Goal: Find contact information: Find contact information

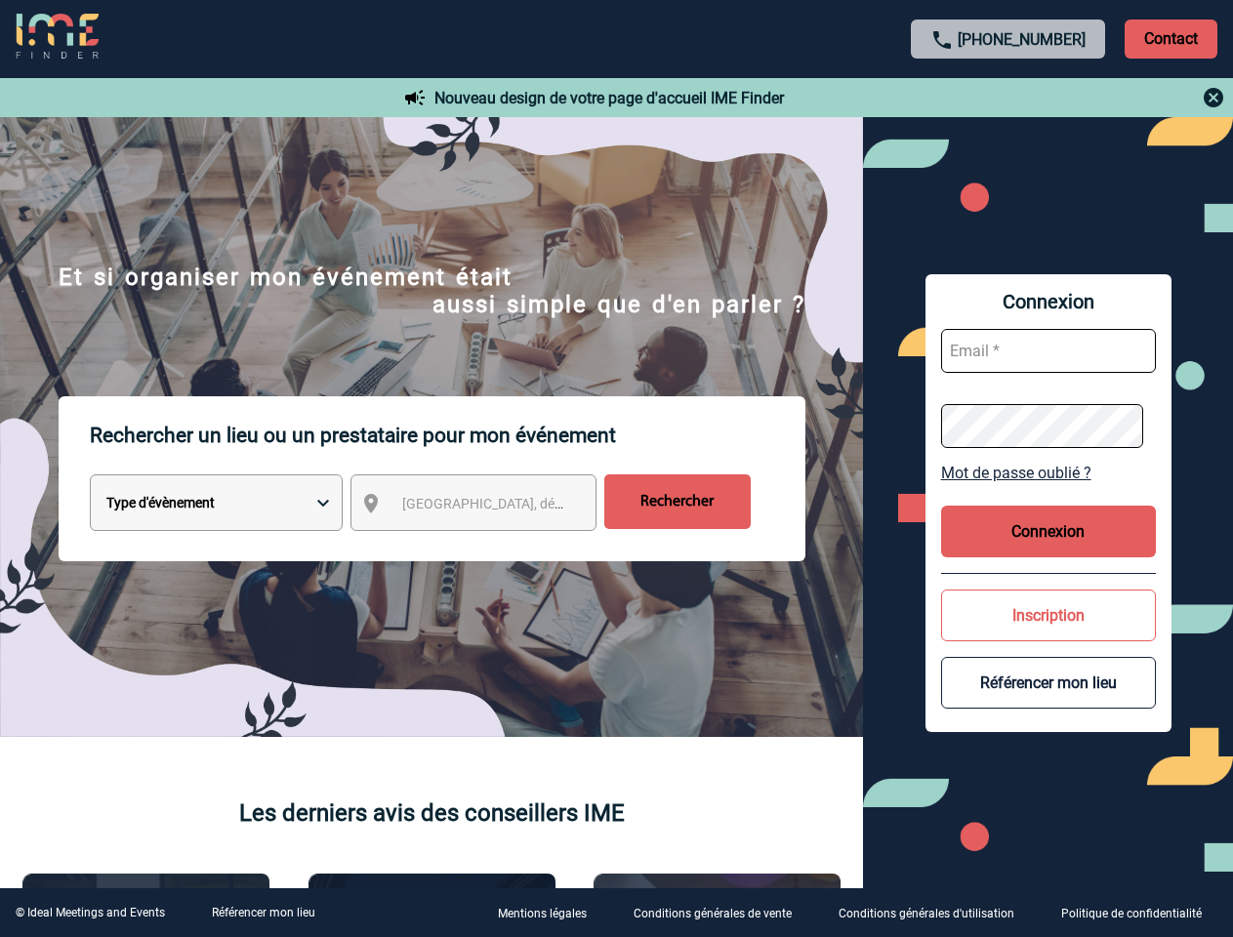
click at [616, 469] on p "Rechercher un lieu ou un prestataire pour mon événement" at bounding box center [448, 435] width 716 height 78
click at [1170, 38] on p "Contact" at bounding box center [1171, 39] width 93 height 39
click at [1008, 98] on body "[PHONE_NUMBER] Contact Contact Nouveau design de votre page d'accueil IME Finde…" at bounding box center [616, 468] width 1233 height 937
click at [491, 507] on div at bounding box center [544, 414] width 1088 height 828
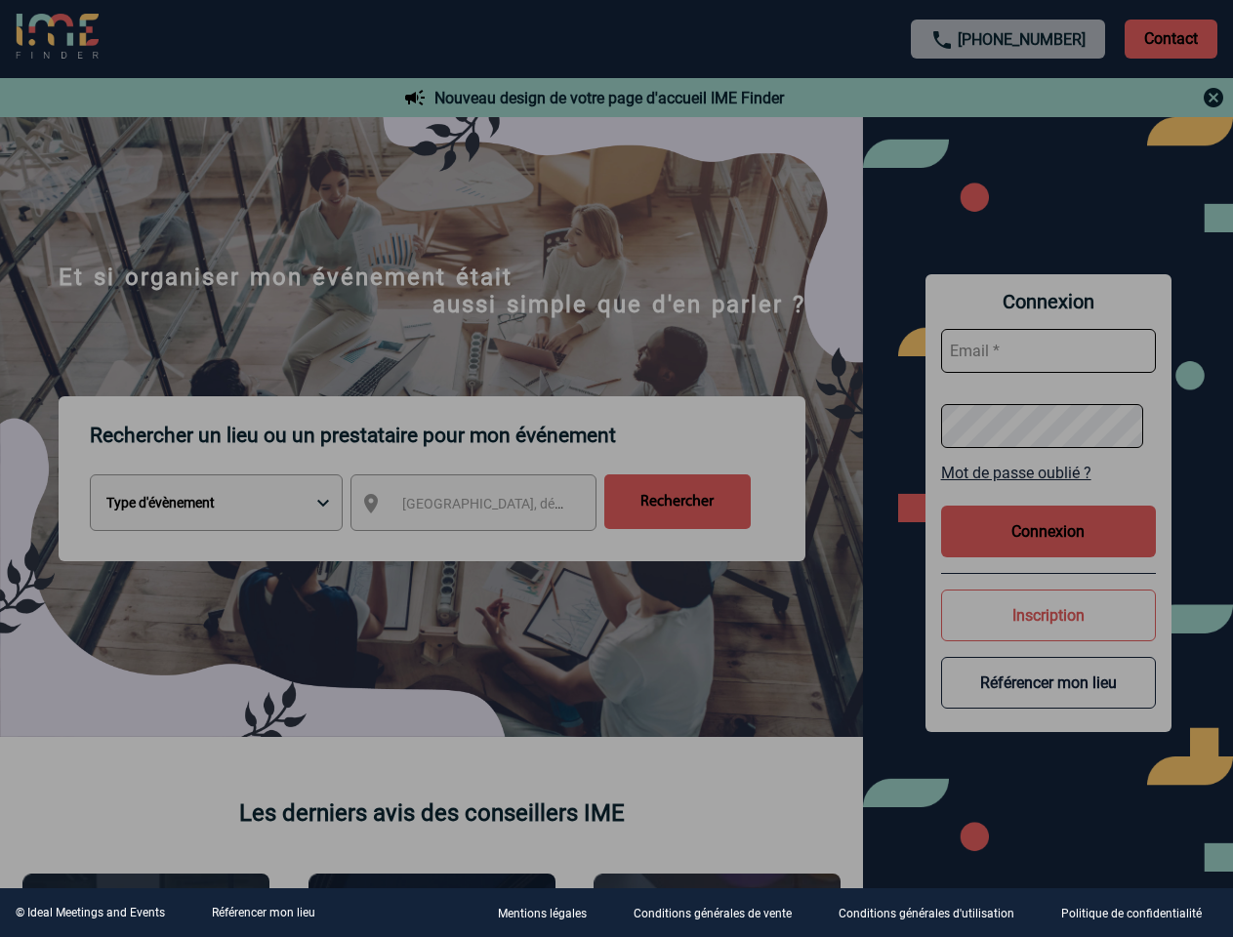
click at [1048, 472] on div at bounding box center [616, 468] width 1233 height 937
click at [1048, 531] on div at bounding box center [616, 468] width 1233 height 937
click at [1048, 615] on div at bounding box center [616, 468] width 1233 height 937
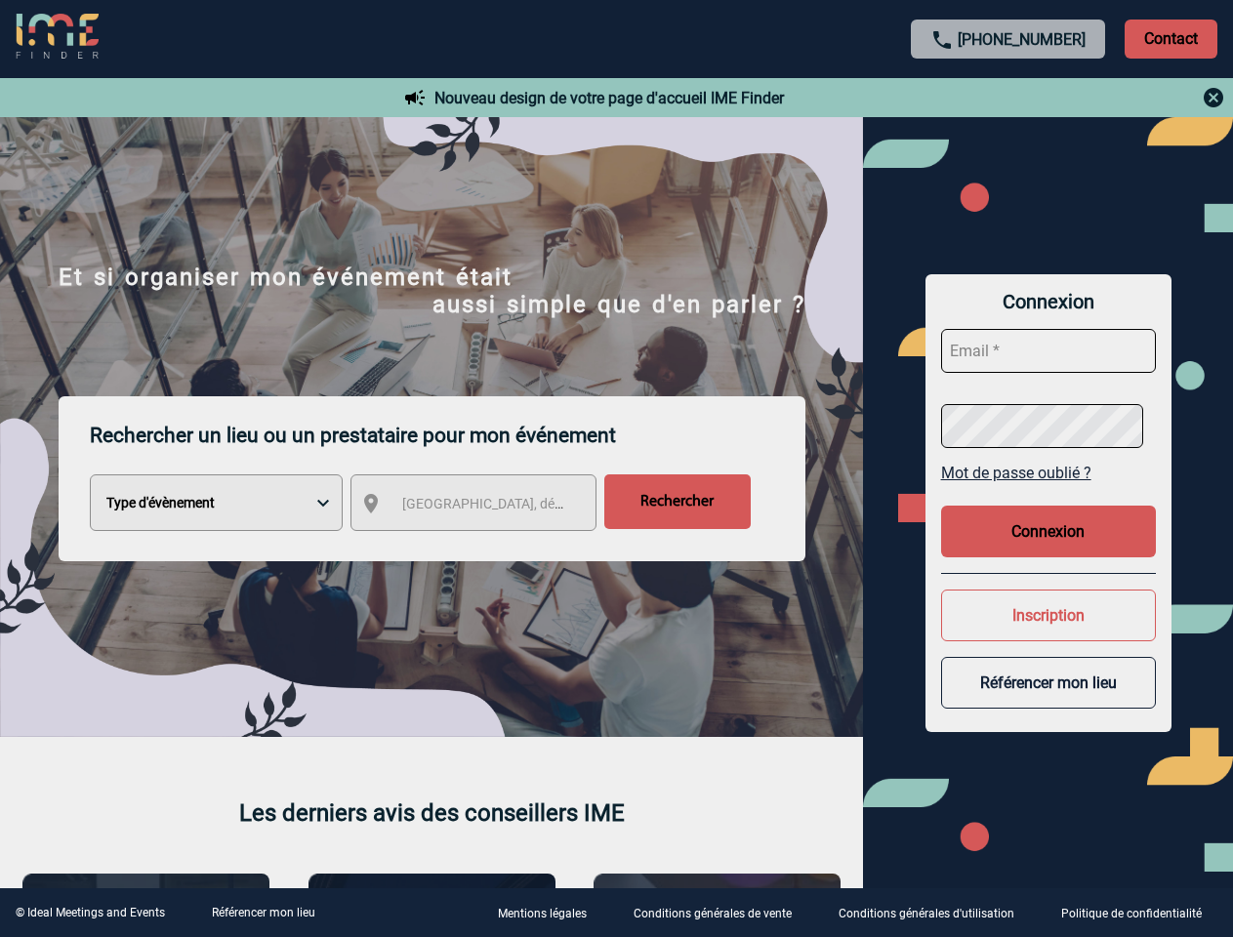
click at [1048, 682] on button "Référencer mon lieu" at bounding box center [1048, 683] width 215 height 52
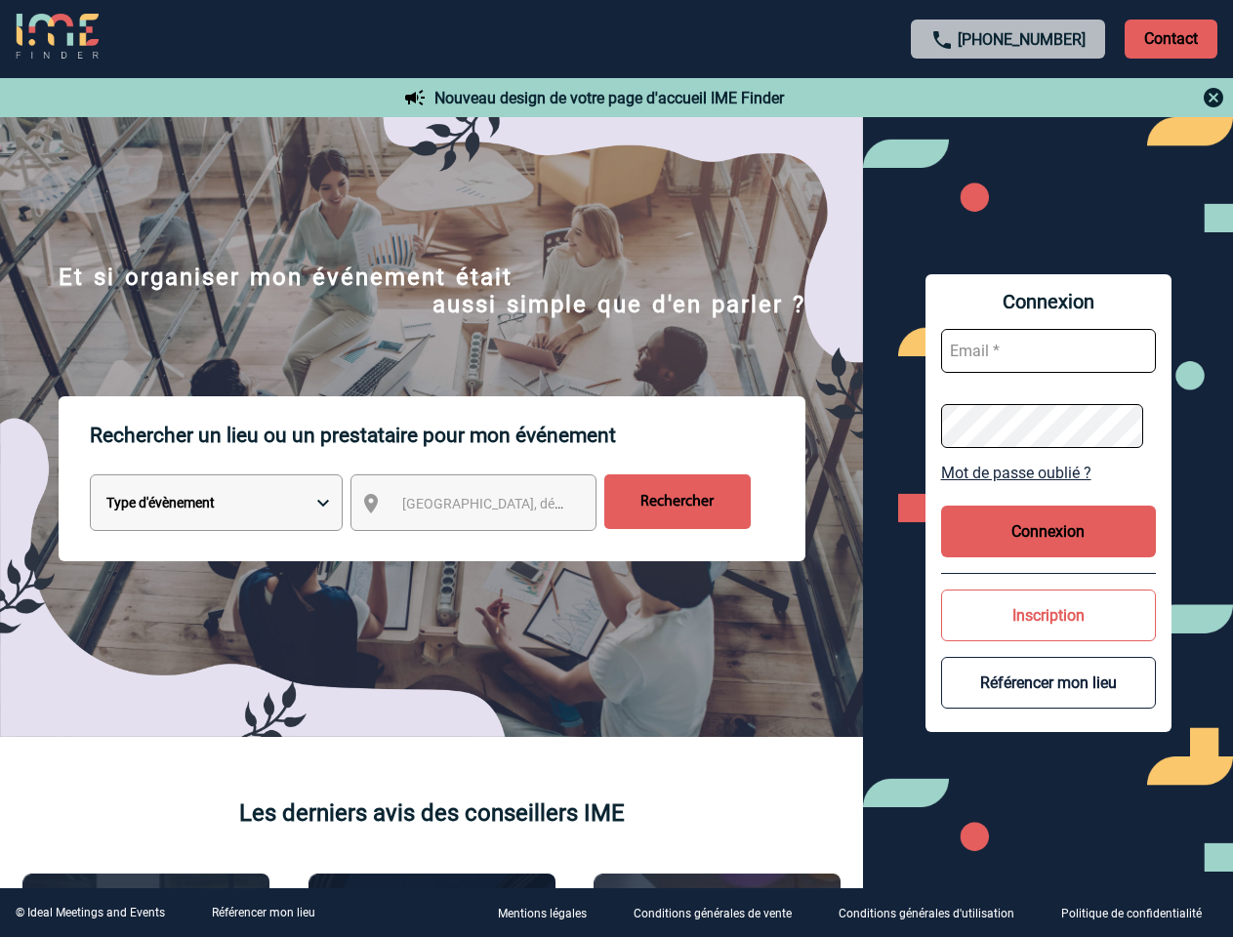
click at [263, 913] on link "Référencer mon lieu" at bounding box center [263, 913] width 103 height 14
